Goal: Task Accomplishment & Management: Complete application form

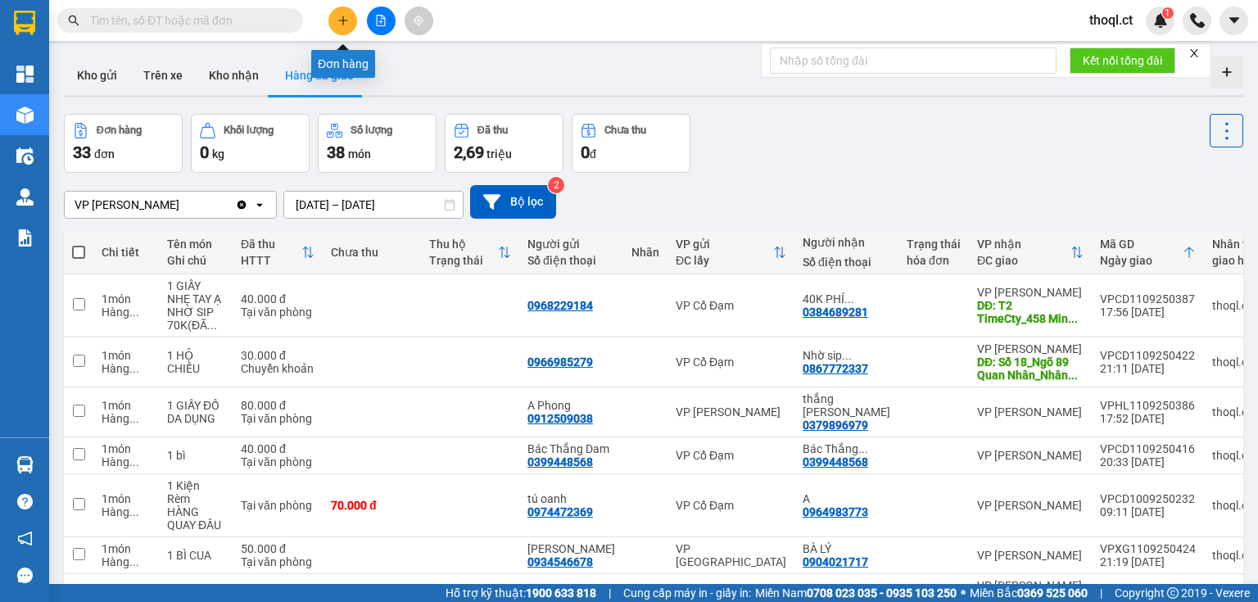
click at [336, 26] on button at bounding box center [342, 21] width 29 height 29
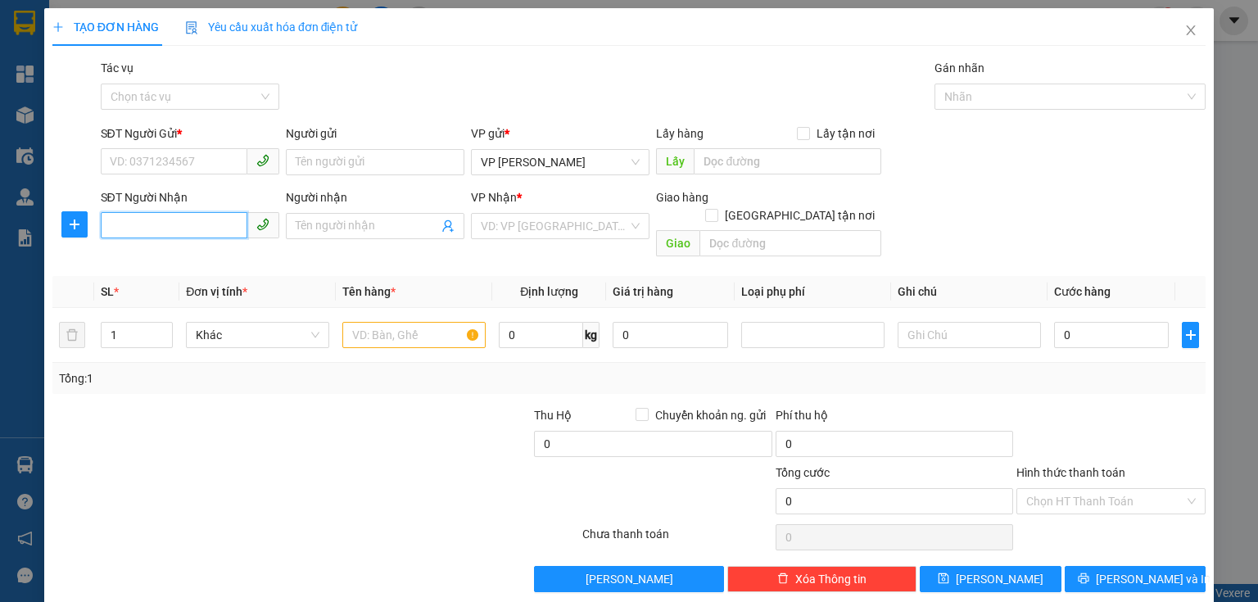
click at [126, 236] on input "SĐT Người Nhận" at bounding box center [174, 225] width 147 height 26
click at [142, 265] on div "0343104078 - kh" at bounding box center [188, 259] width 157 height 18
type input "0343104078"
type input "kh"
type input "[PERSON_NAME]"
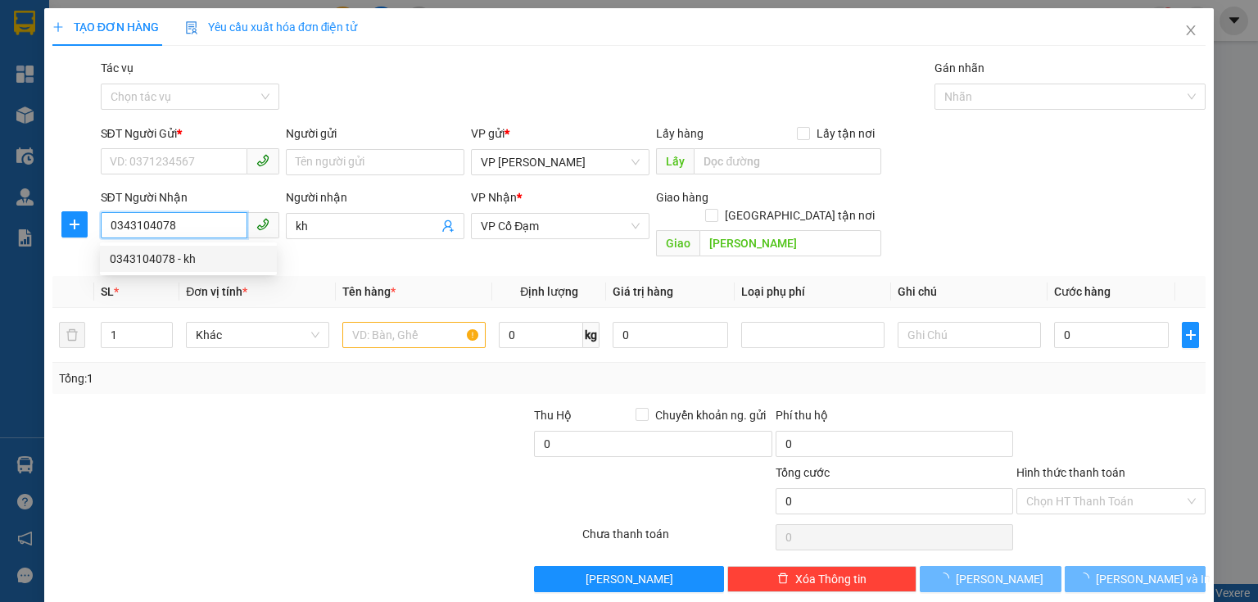
type input "200.000"
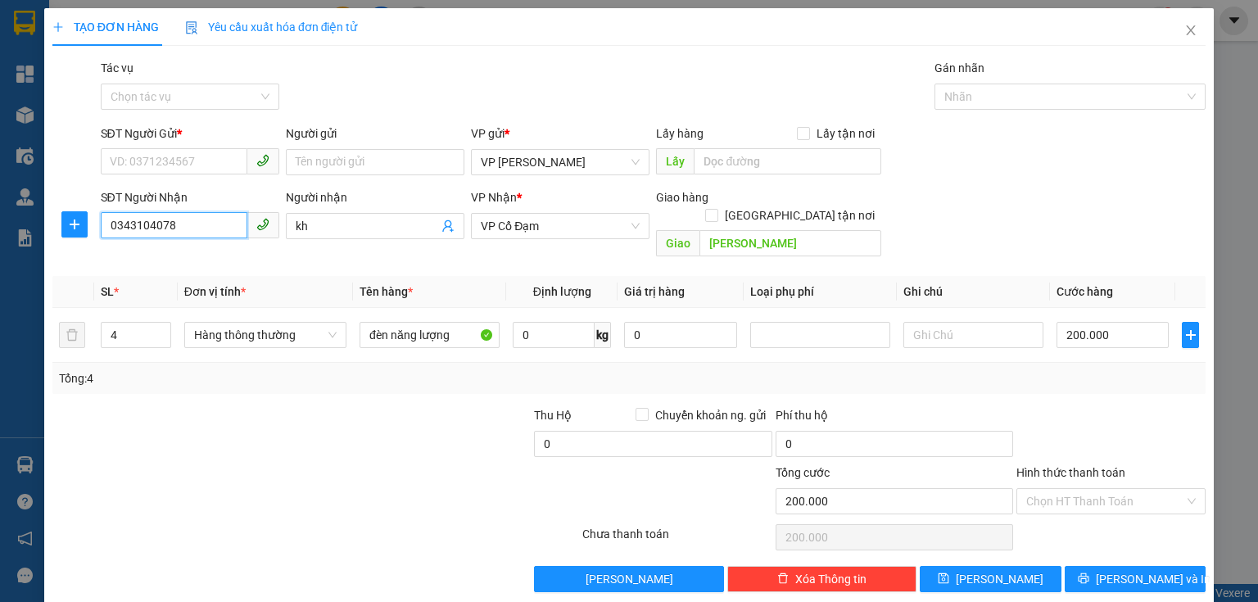
click at [187, 231] on input "0343104078" at bounding box center [174, 225] width 147 height 26
type input "0343104078"
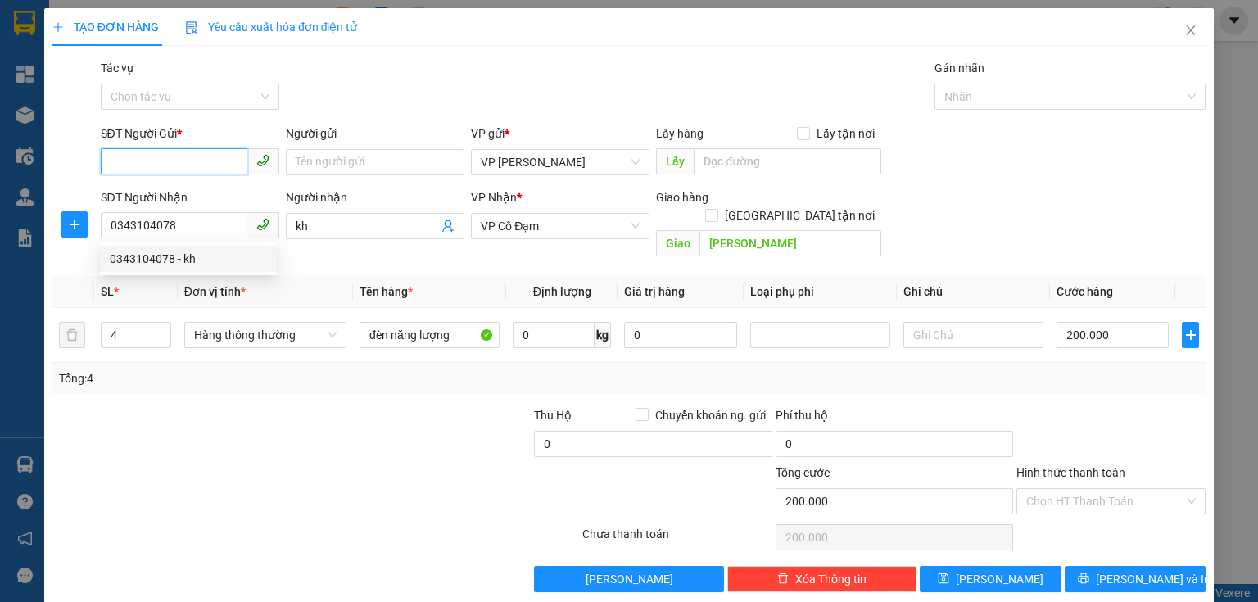
click at [204, 157] on input "SĐT Người Gửi *" at bounding box center [174, 161] width 147 height 26
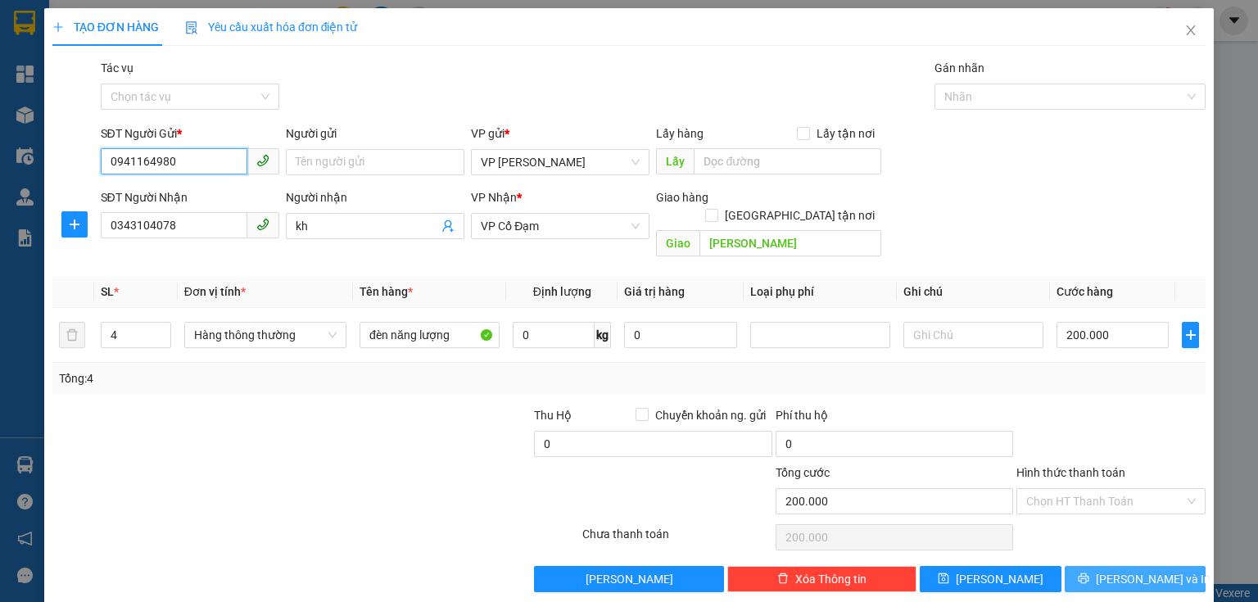
type input "0941164980"
click at [1160, 566] on button "[PERSON_NAME] và In" at bounding box center [1136, 579] width 142 height 26
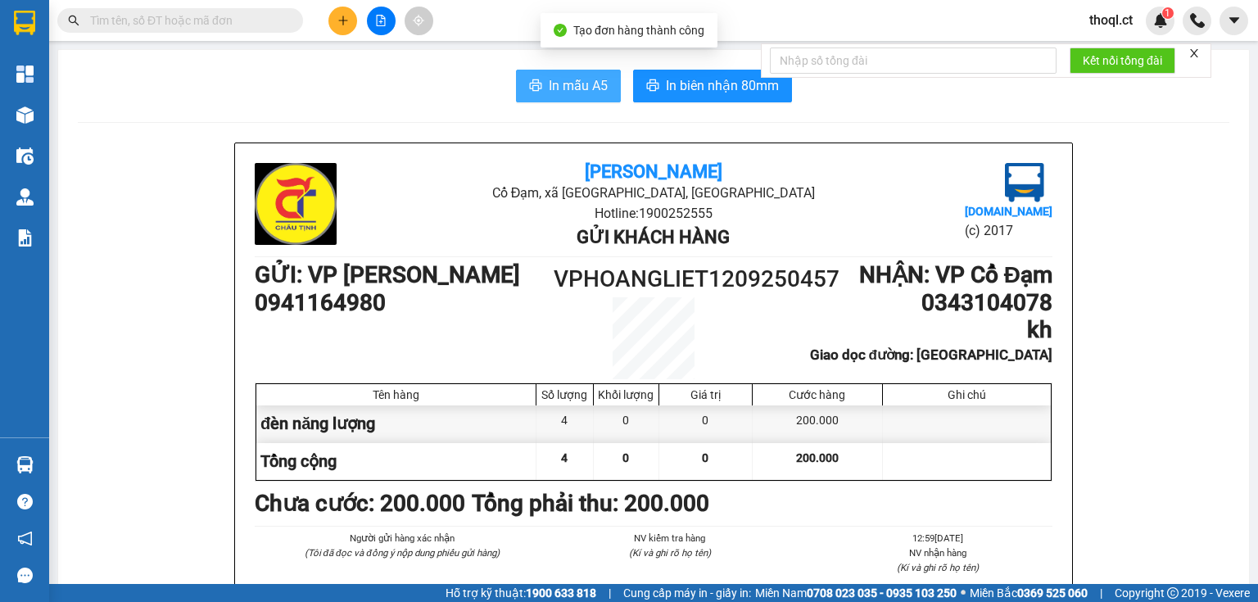
click at [564, 72] on button "In mẫu A5" at bounding box center [568, 86] width 105 height 33
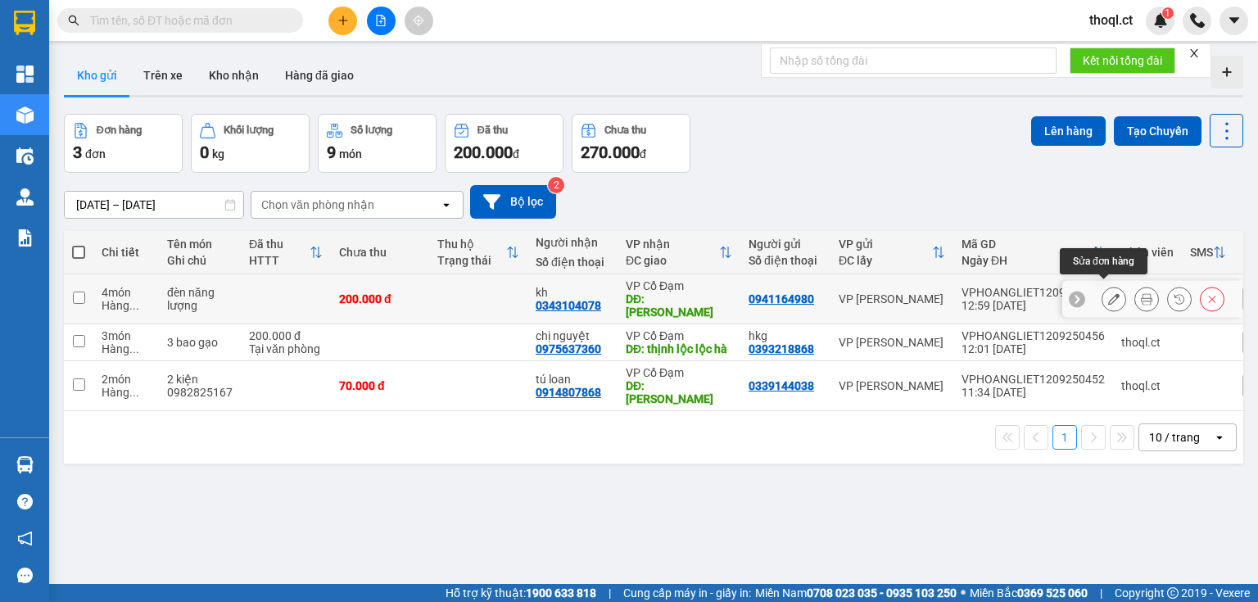
click at [1108, 295] on icon at bounding box center [1113, 298] width 11 height 11
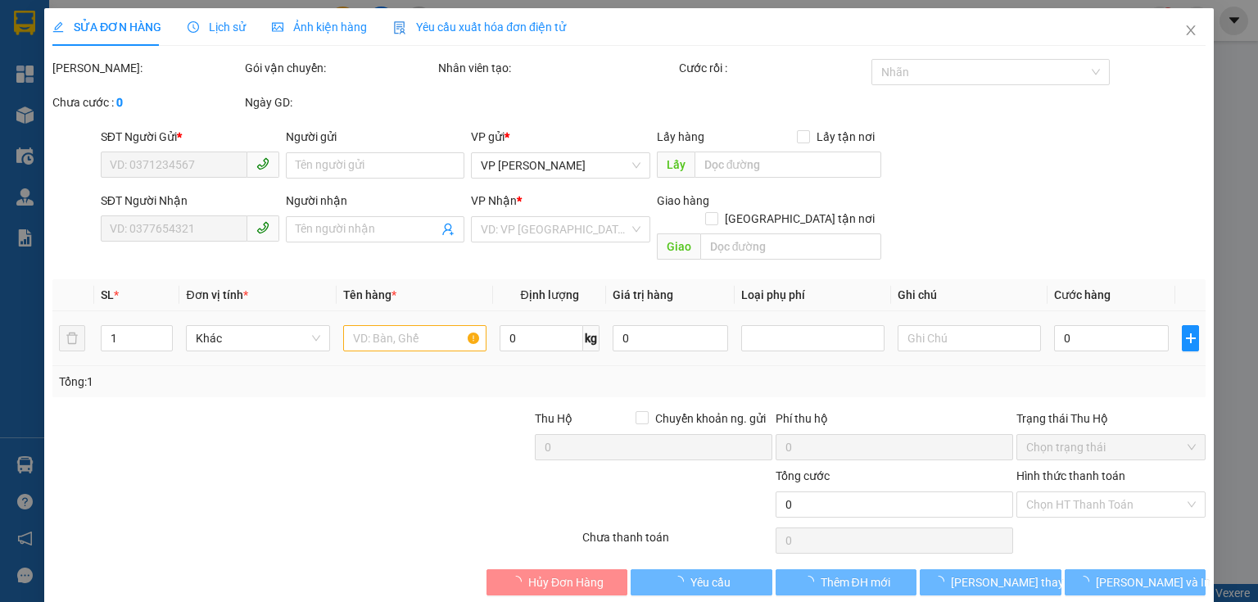
type input "0941164980"
type input "0343104078"
type input "kh"
type input "[PERSON_NAME]"
type input "200.000"
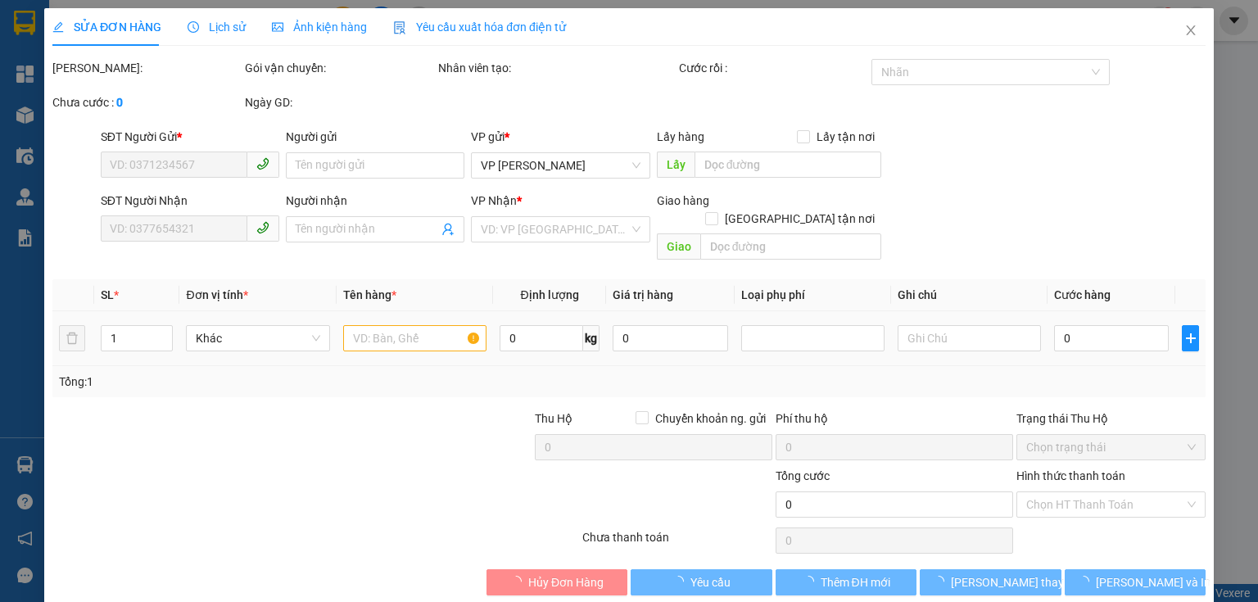
type input "200.000"
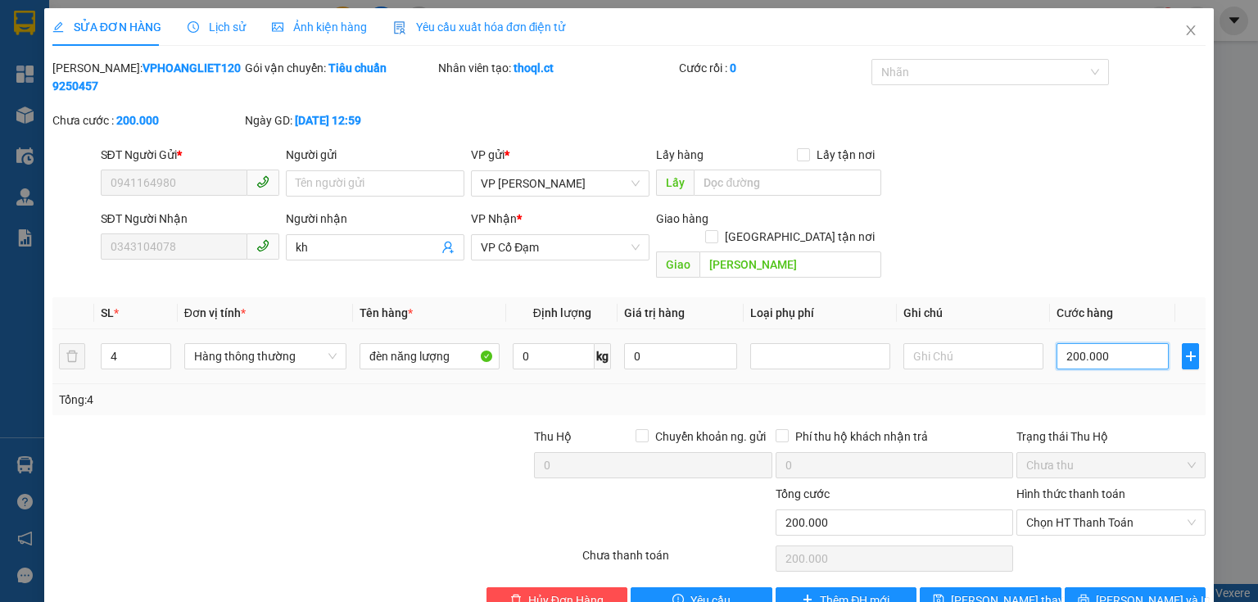
click at [1099, 343] on input "200.000" at bounding box center [1113, 356] width 112 height 26
type input "0"
click at [1057, 343] on input "0" at bounding box center [1113, 356] width 112 height 26
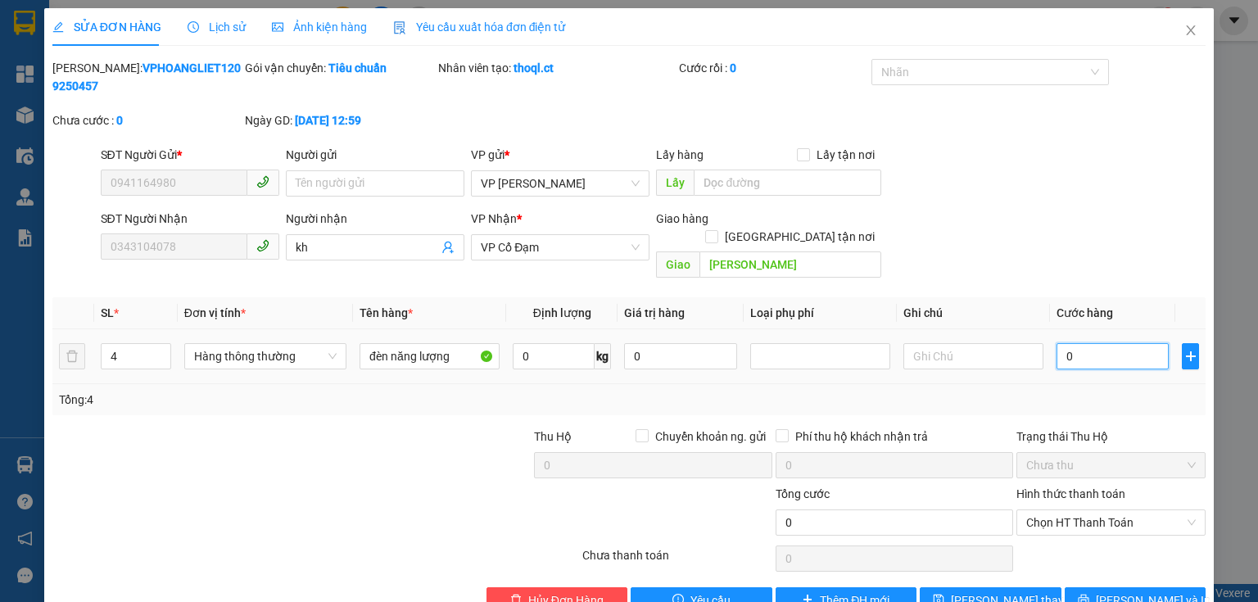
type input "20"
type input "200"
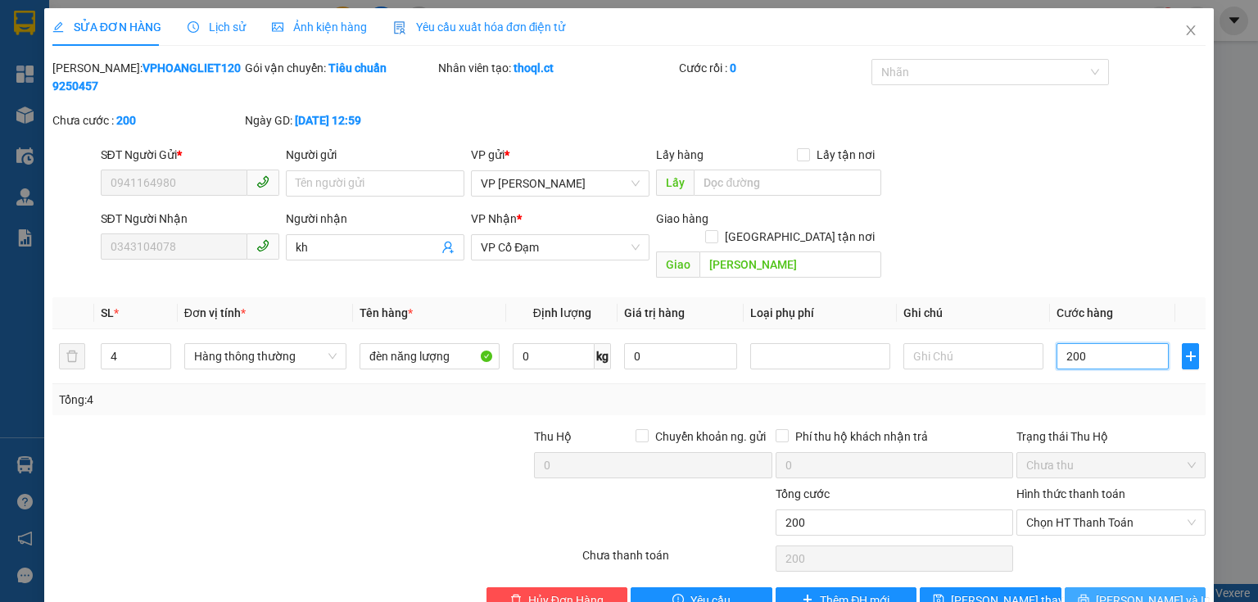
type input "200"
type input "200.000"
click at [1134, 591] on span "[PERSON_NAME] và In" at bounding box center [1153, 600] width 115 height 18
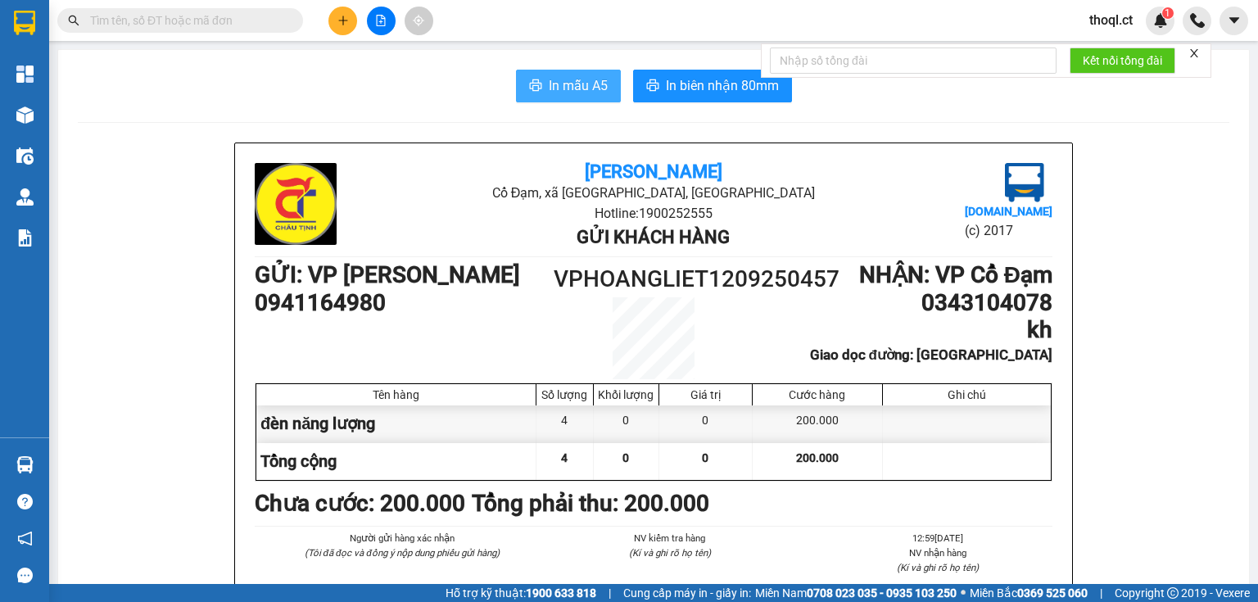
click at [586, 88] on span "In mẫu A5" at bounding box center [578, 85] width 59 height 20
